Goal: Information Seeking & Learning: Learn about a topic

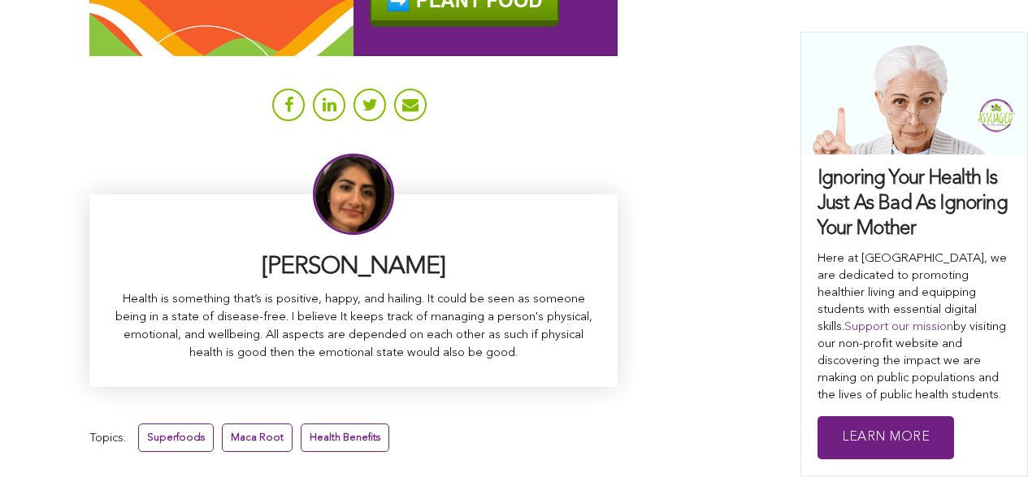
scroll to position [10224, 0]
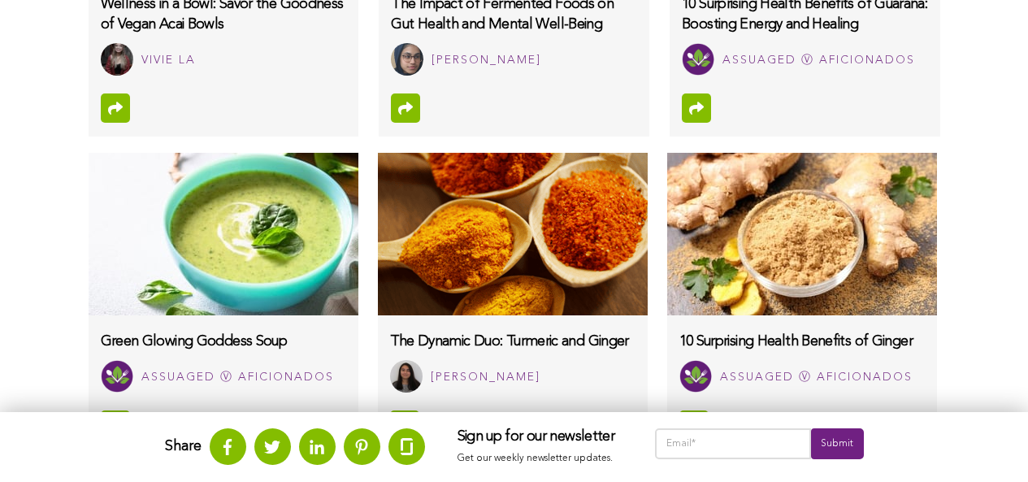
scroll to position [1668, 0]
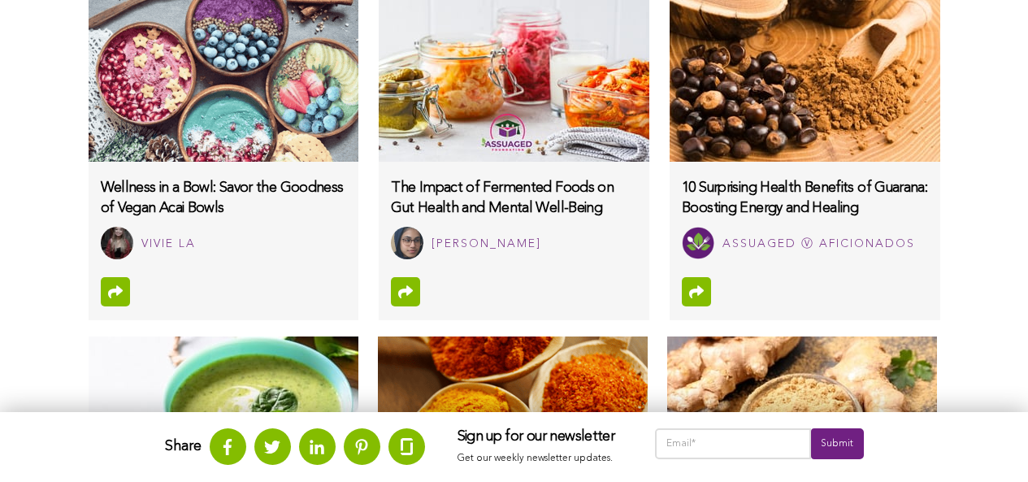
scroll to position [1260, 0]
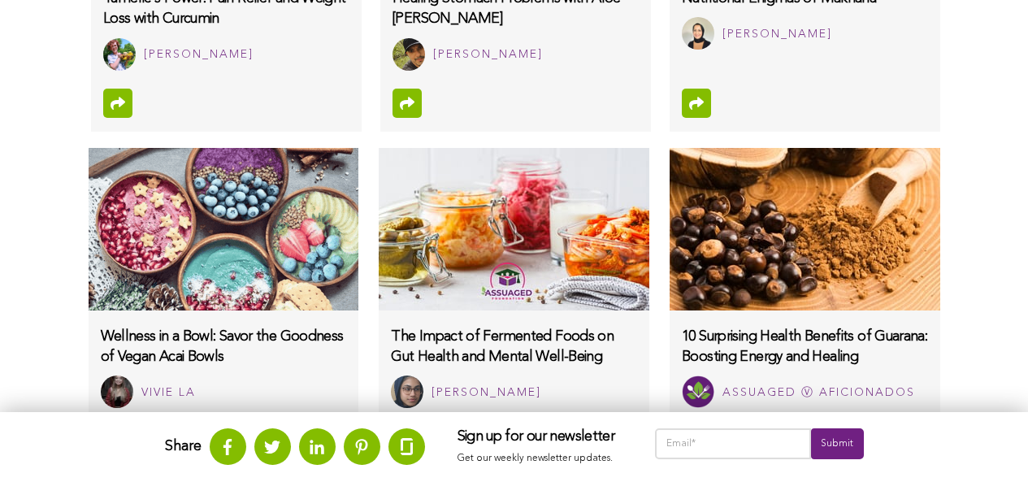
click at [403, 111] on icon at bounding box center [406, 102] width 7 height 16
